Goal: Task Accomplishment & Management: Complete application form

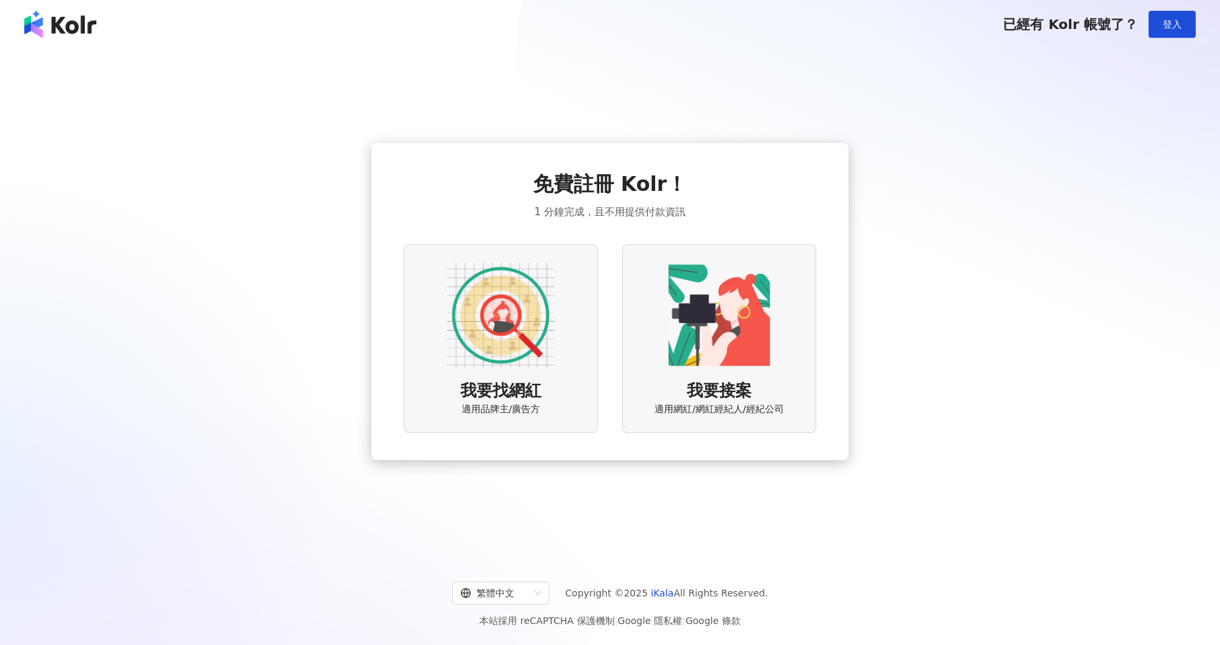
click at [492, 396] on span "我要找網紅" at bounding box center [501, 391] width 81 height 23
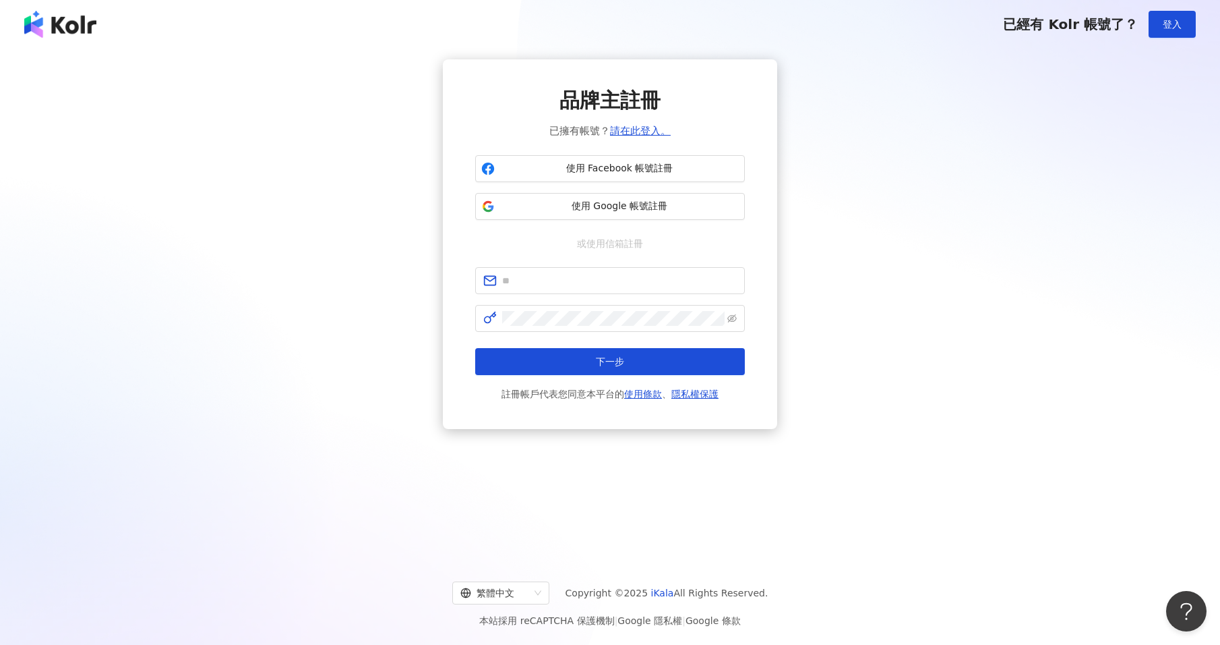
click at [874, 254] on div "品牌主註冊 已擁有帳號？ 請在此登入。 使用 Facebook 帳號註冊 使用 Google 帳號註冊 或使用信箱註冊 下一步 註冊帳戶代表您同意本平台的 使…" at bounding box center [610, 244] width 1188 height 370
drag, startPoint x: 874, startPoint y: 254, endPoint x: 872, endPoint y: 197, distance: 56.7
click at [874, 252] on div "品牌主註冊 已擁有帳號？ 請在此登入。 使用 Facebook 帳號註冊 使用 Google 帳號註冊 或使用信箱註冊 下一步 註冊帳戶代表您同意本平台的 使…" at bounding box center [610, 244] width 1188 height 370
